Goal: Task Accomplishment & Management: Manage account settings

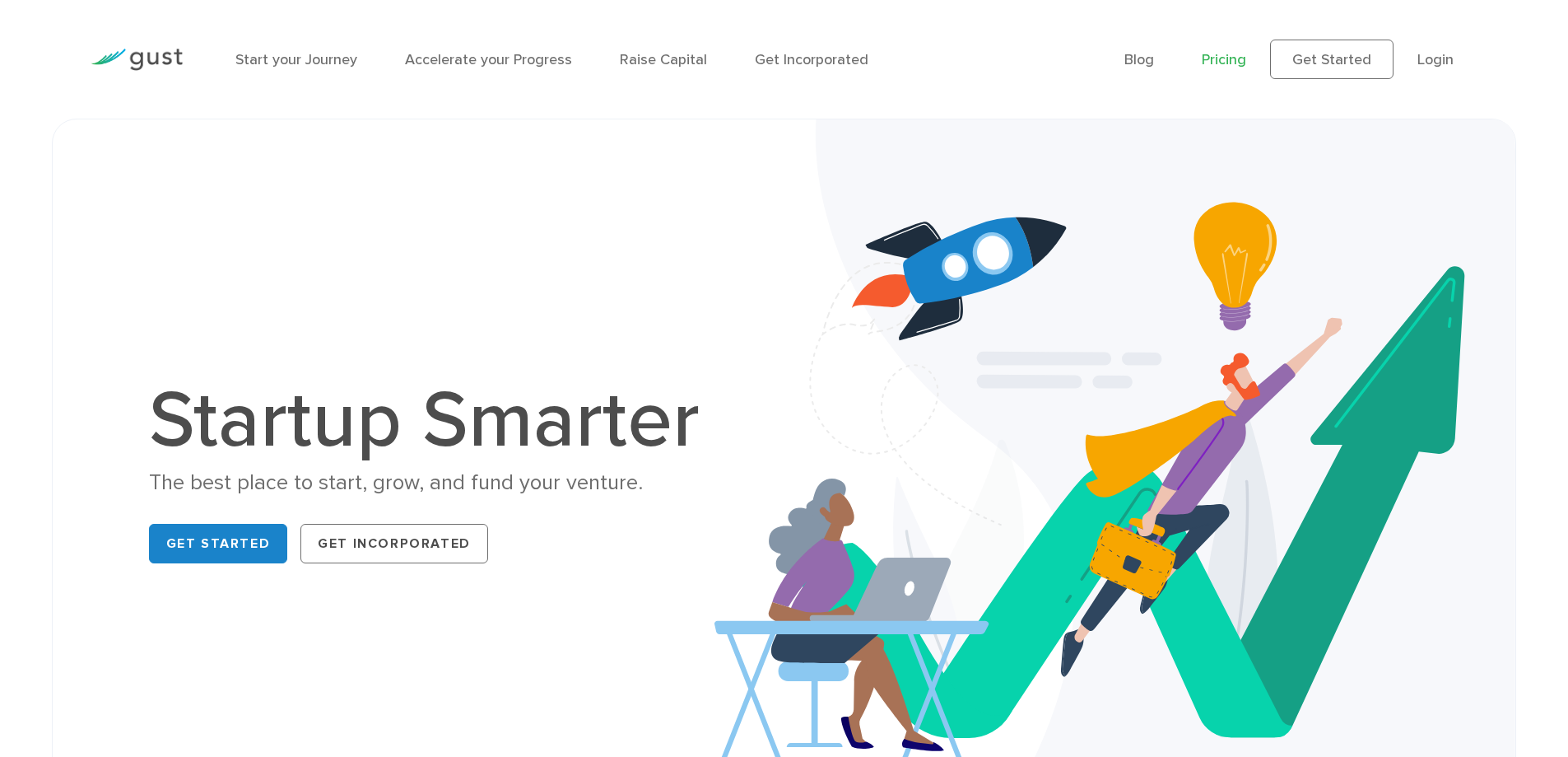
click at [1217, 60] on link "Pricing" at bounding box center [1223, 60] width 44 height 17
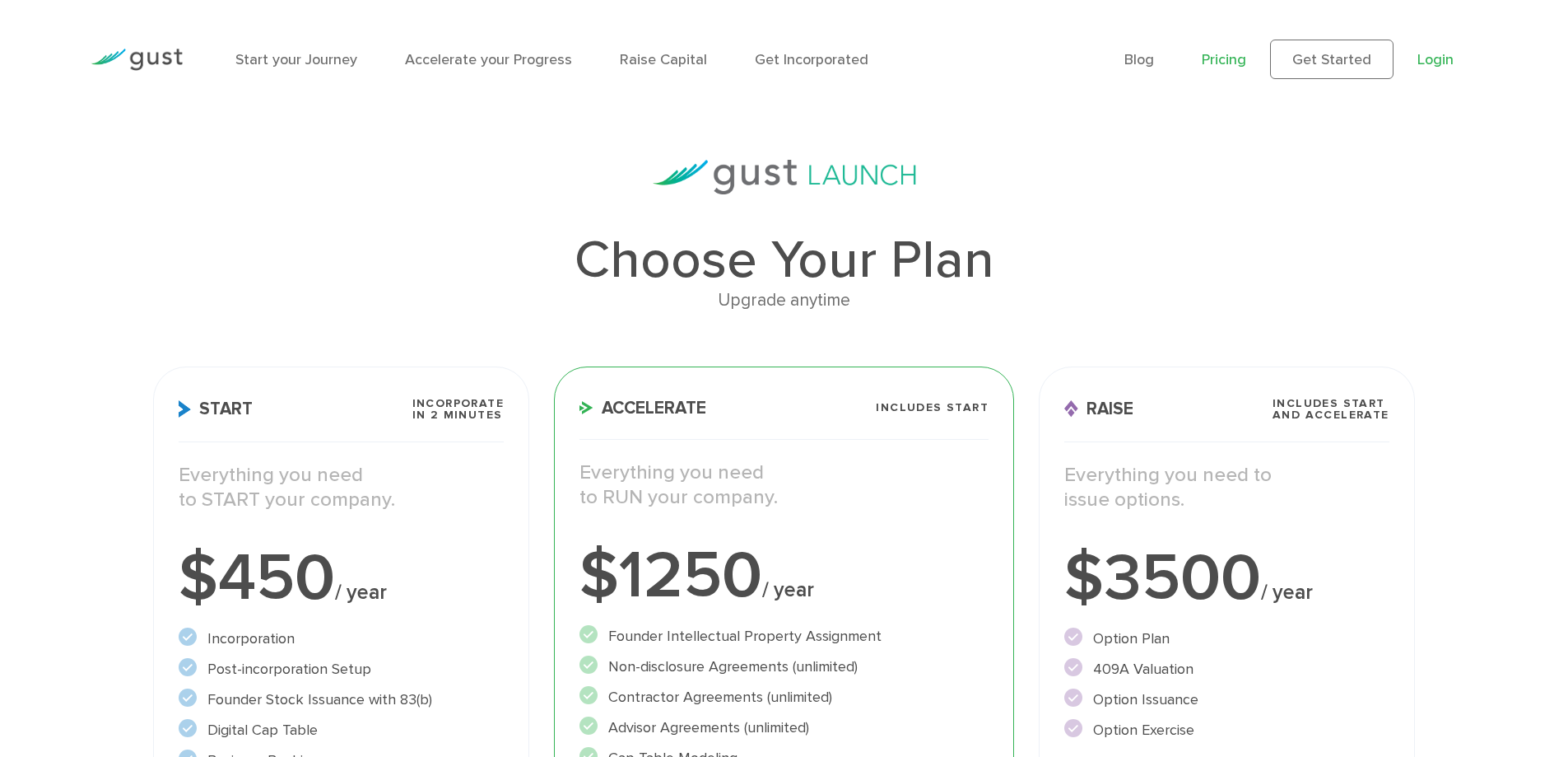
click at [1424, 56] on link "Login" at bounding box center [1436, 60] width 36 height 17
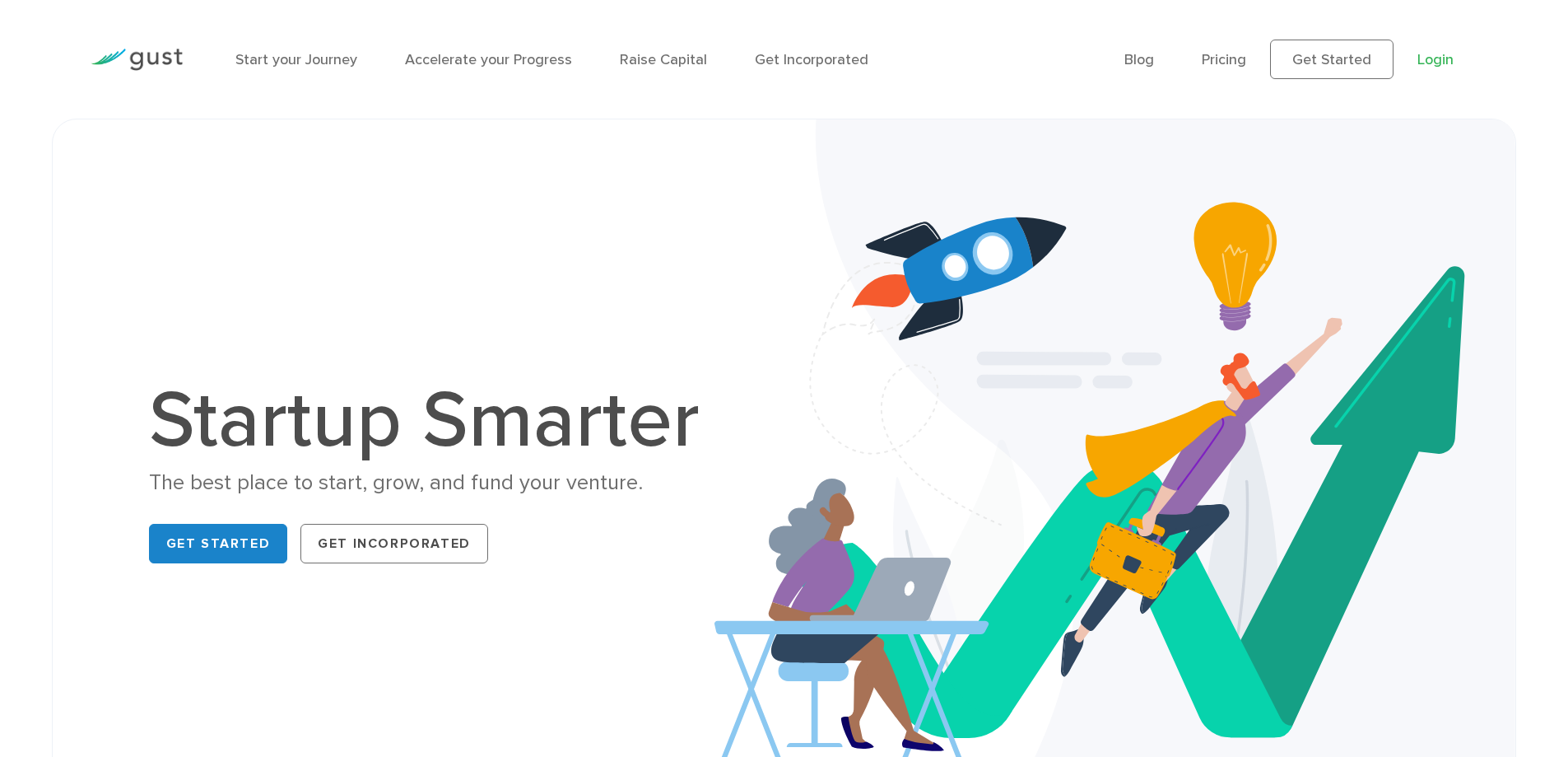
click at [1435, 57] on link "Login" at bounding box center [1436, 60] width 36 height 17
